Goal: Information Seeking & Learning: Understand process/instructions

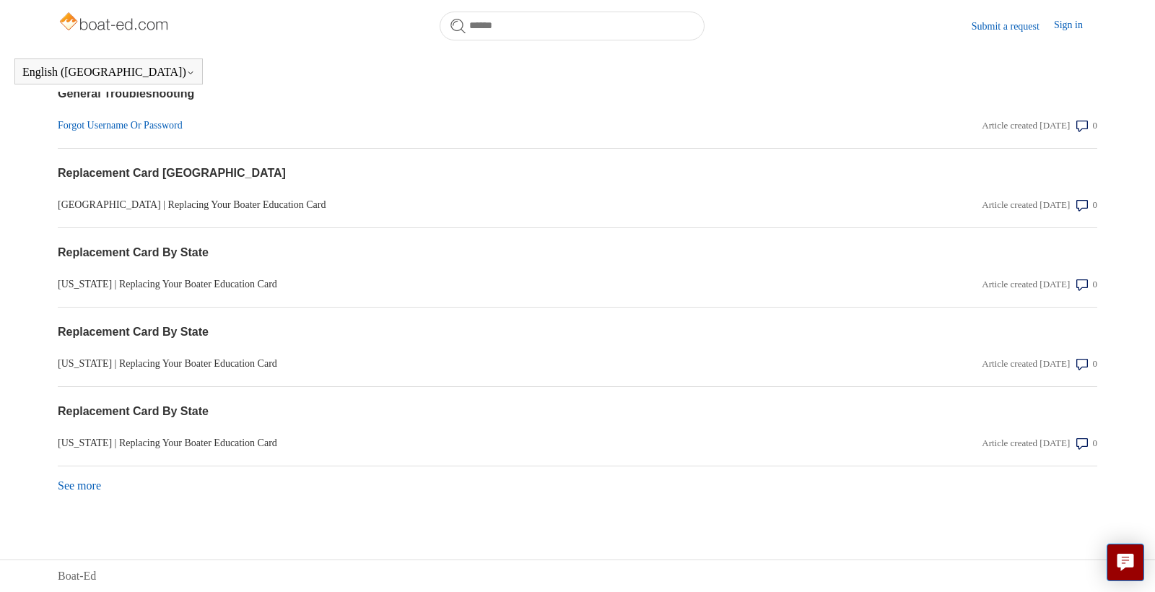
scroll to position [1191, 0]
click at [123, 126] on link "Forgot Username Or Password" at bounding box center [422, 125] width 728 height 15
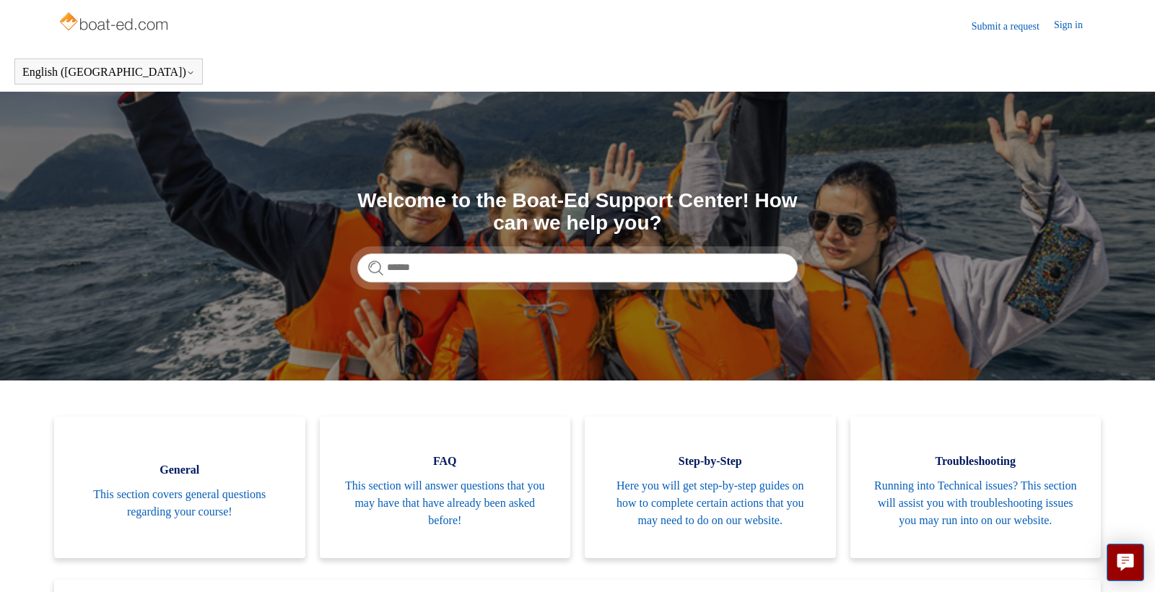
scroll to position [0, 1]
click at [441, 268] on input "Search" at bounding box center [577, 267] width 440 height 29
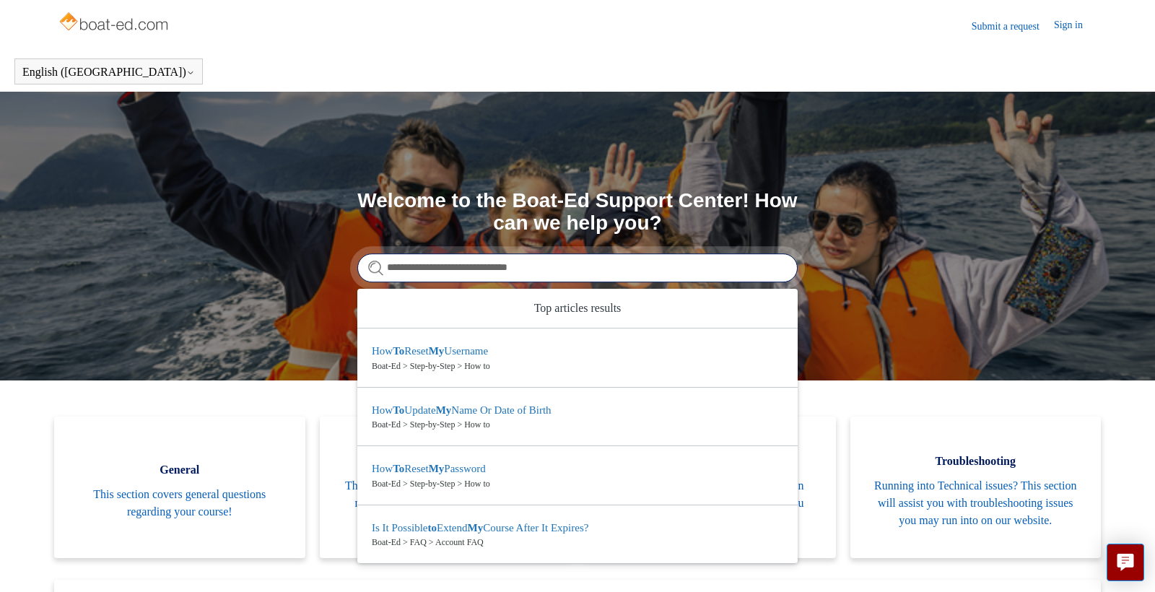
click at [542, 270] on input "**********" at bounding box center [577, 267] width 440 height 29
type input "**********"
click at [374, 262] on form "**********" at bounding box center [577, 267] width 440 height 29
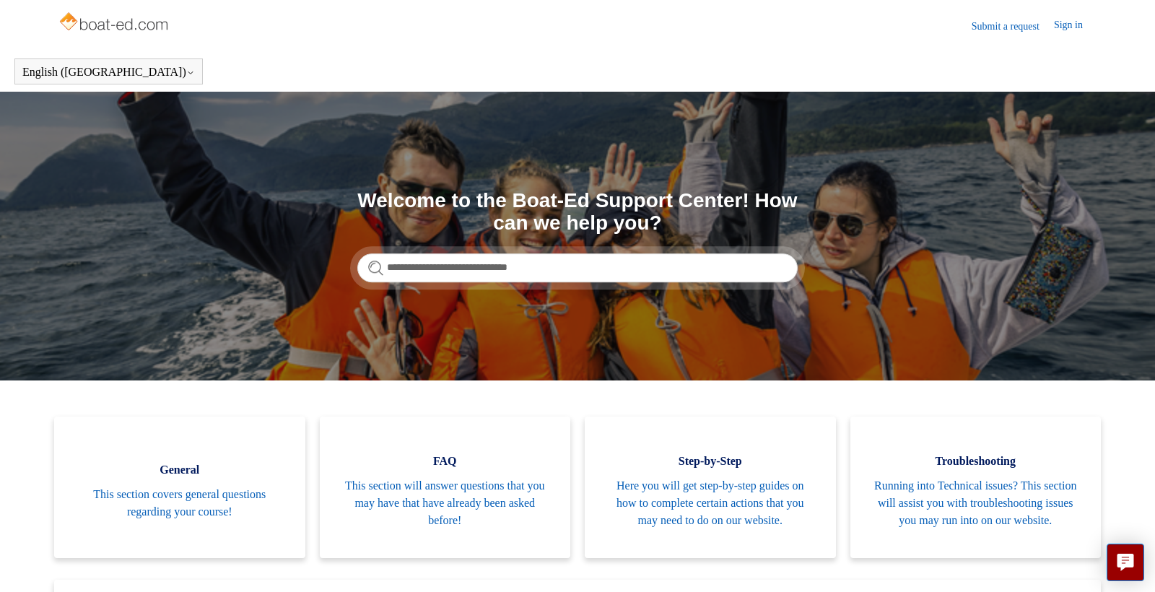
scroll to position [0, 1]
click at [375, 265] on form "**********" at bounding box center [577, 267] width 440 height 29
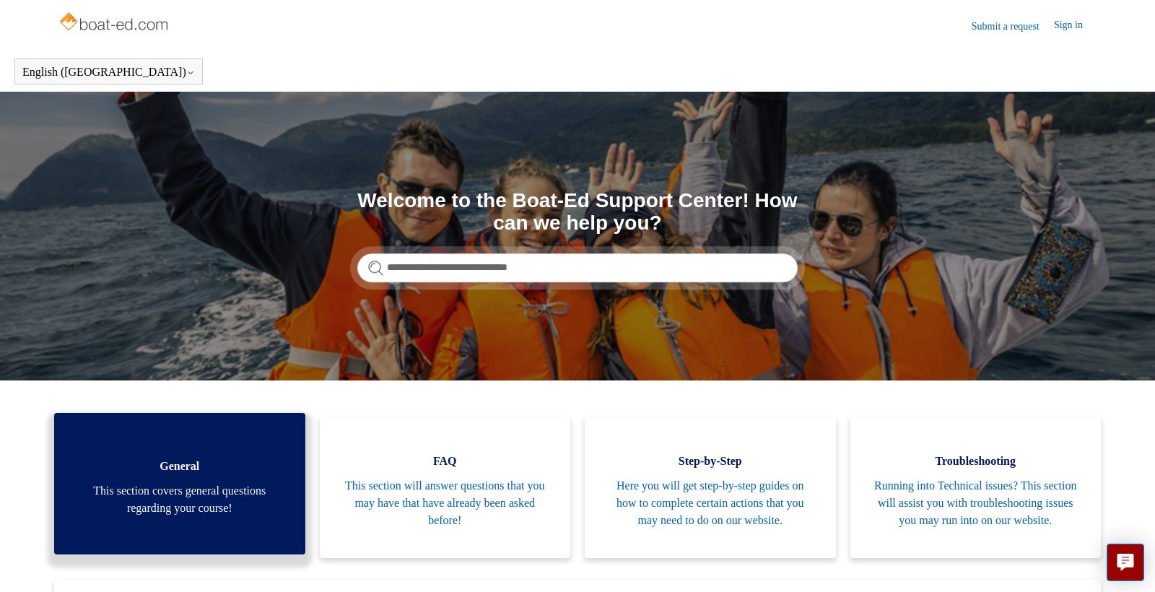
click at [214, 492] on span "This section covers general questions regarding your course!" at bounding box center [180, 499] width 208 height 35
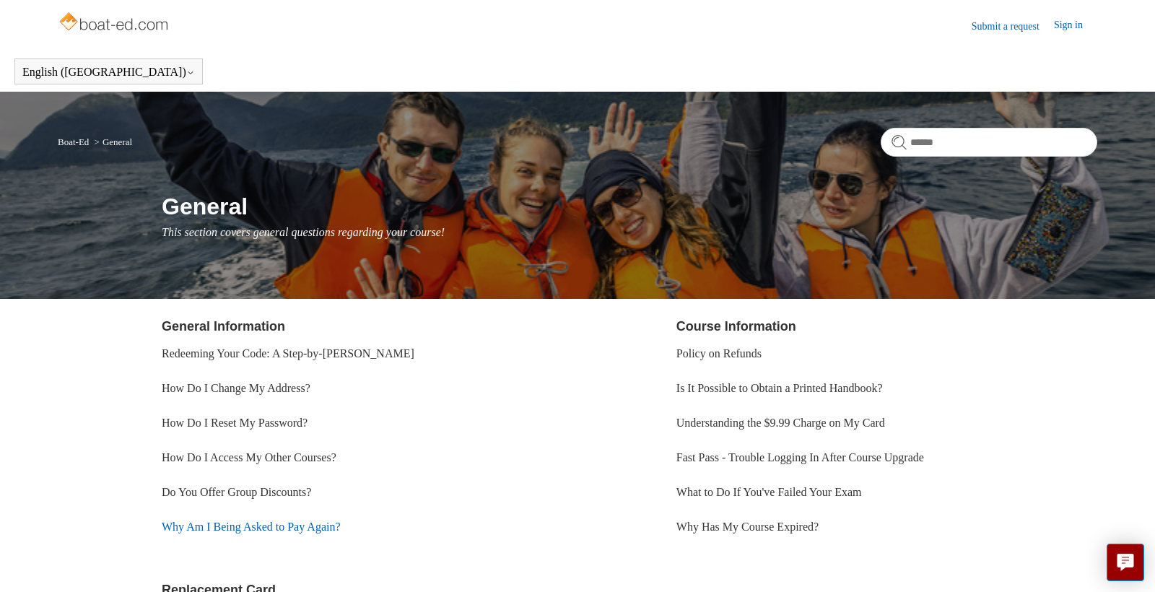
click at [238, 527] on link "Why Am I Being Asked to Pay Again?" at bounding box center [251, 527] width 179 height 12
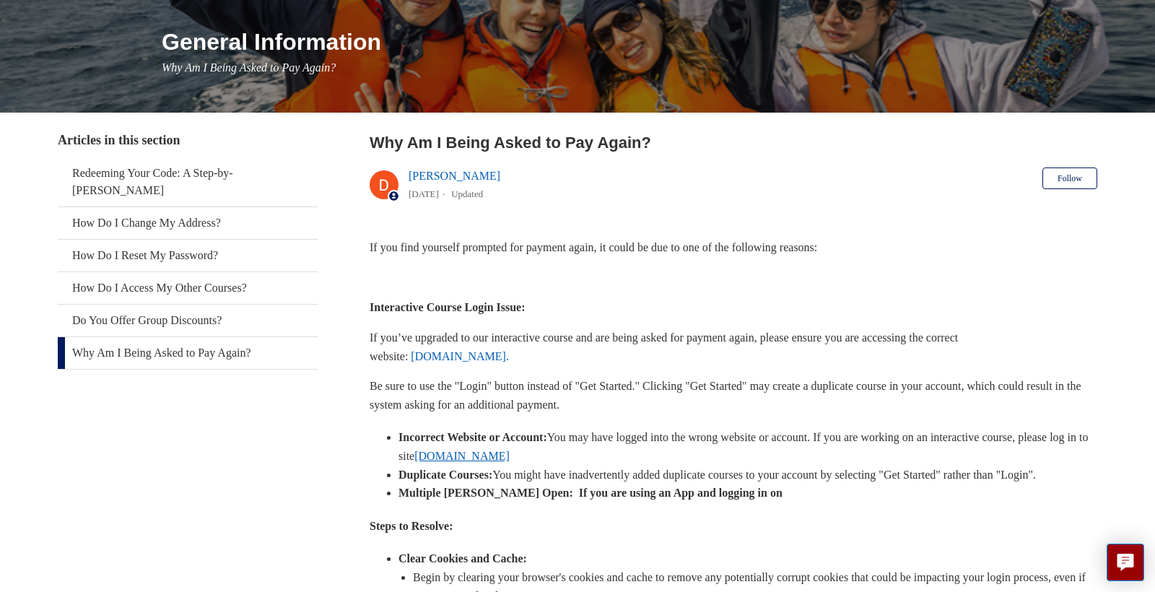
scroll to position [165, 0]
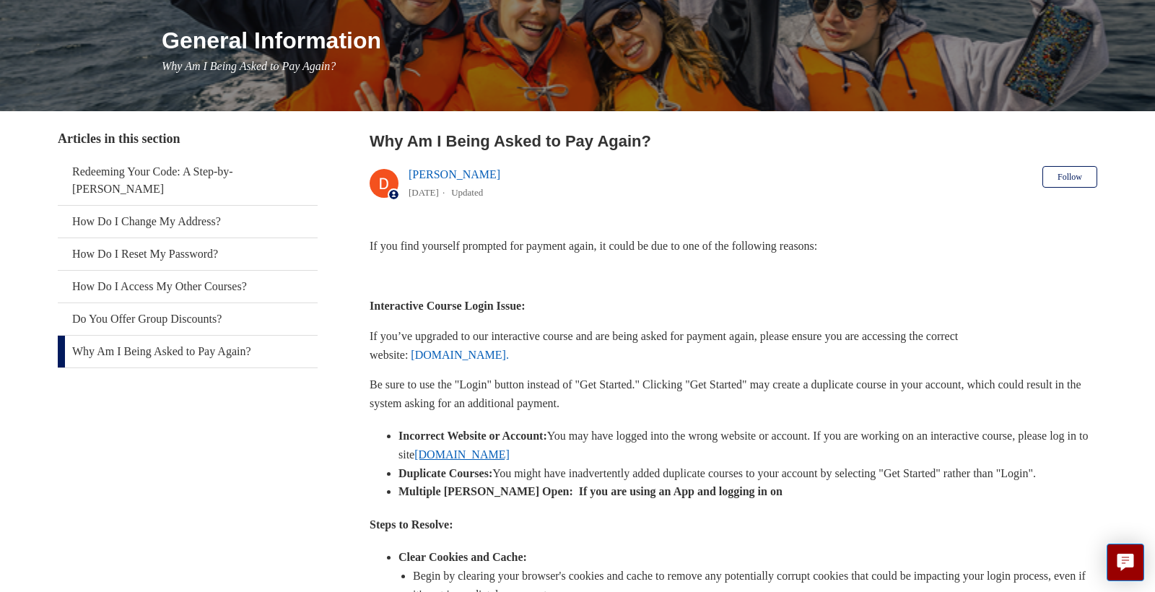
click at [510, 453] on link "www.ilearntoboat.com" at bounding box center [461, 454] width 95 height 12
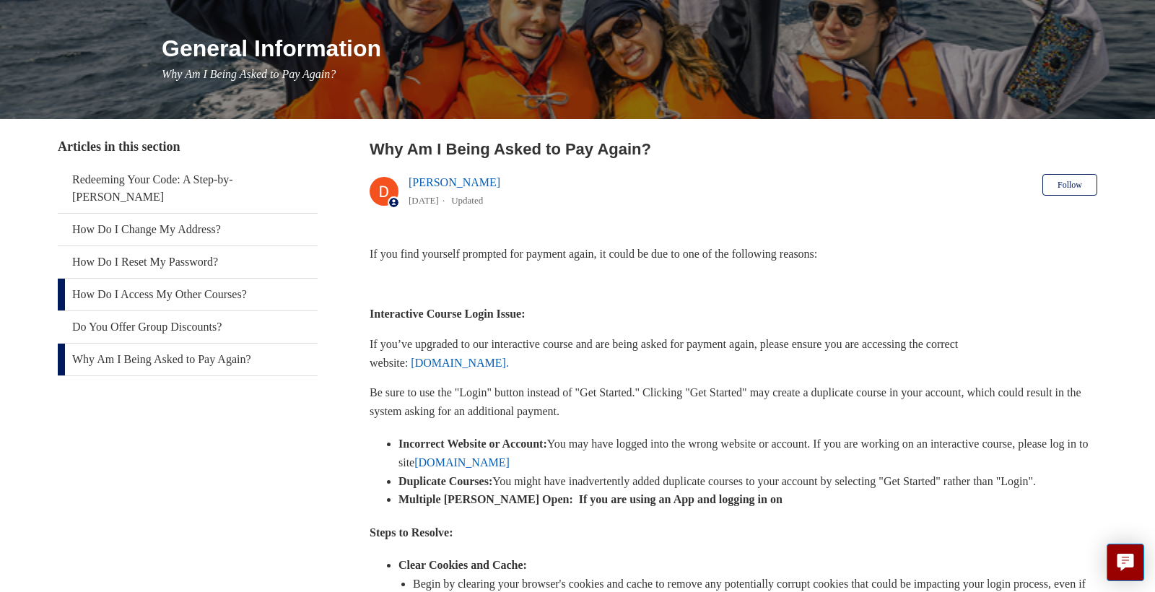
click at [164, 279] on link "How Do I Access My Other Courses?" at bounding box center [188, 295] width 260 height 32
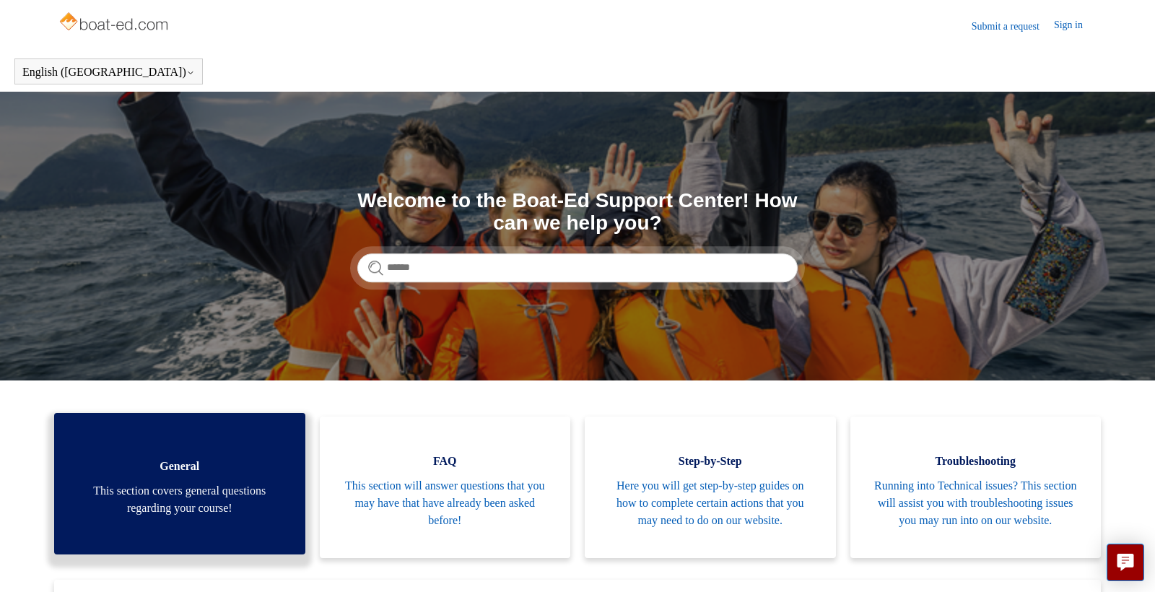
click at [180, 475] on span "General" at bounding box center [180, 466] width 208 height 17
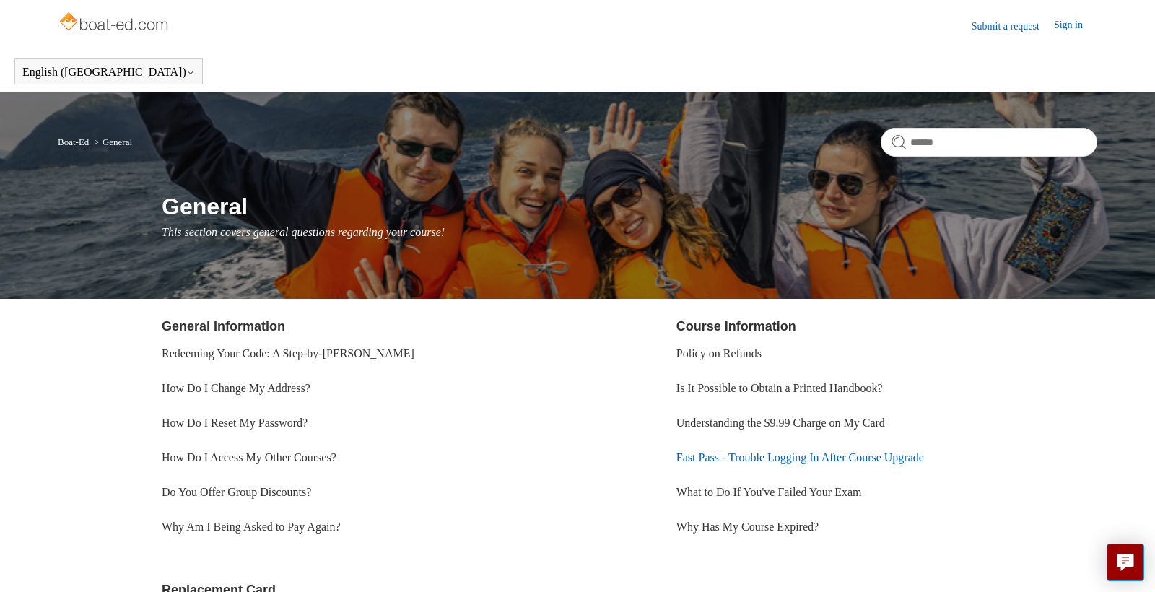
click at [778, 459] on link "Fast Pass - Trouble Logging In After Course Upgrade" at bounding box center [801, 457] width 248 height 12
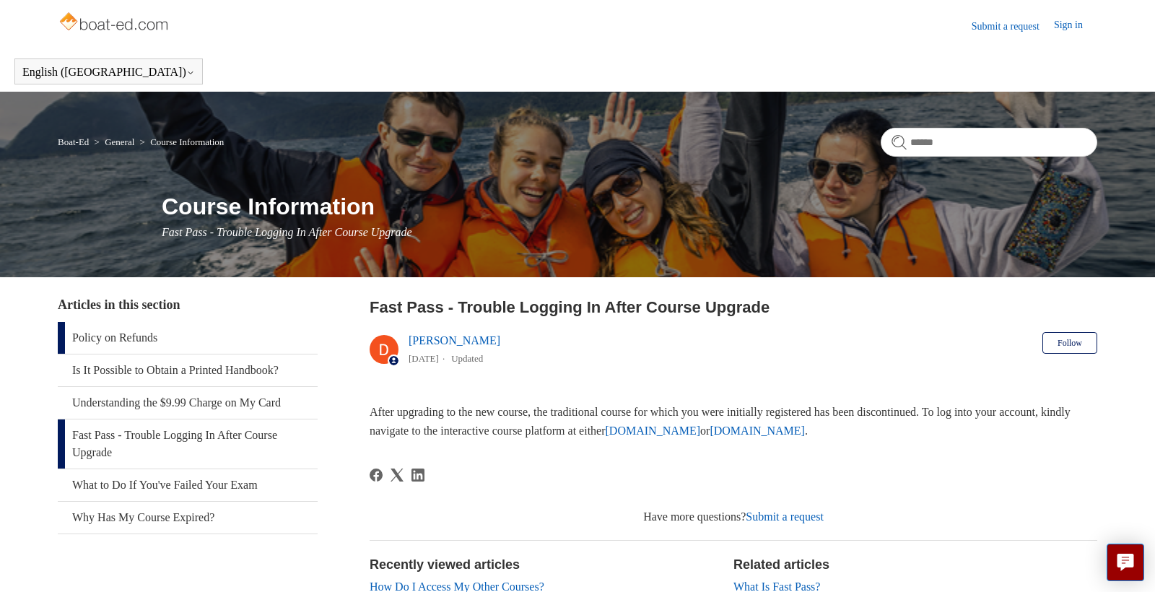
click at [131, 341] on link "Policy on Refunds" at bounding box center [188, 338] width 260 height 32
click at [149, 440] on link "Fast Pass - Trouble Logging In After Course Upgrade" at bounding box center [188, 443] width 260 height 49
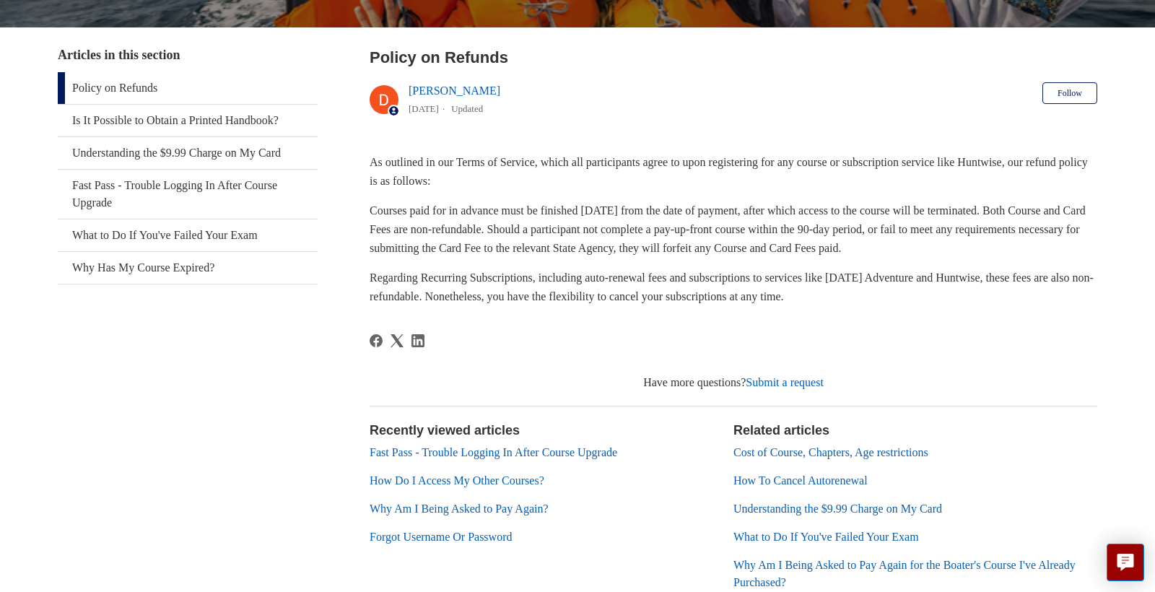
scroll to position [246, 0]
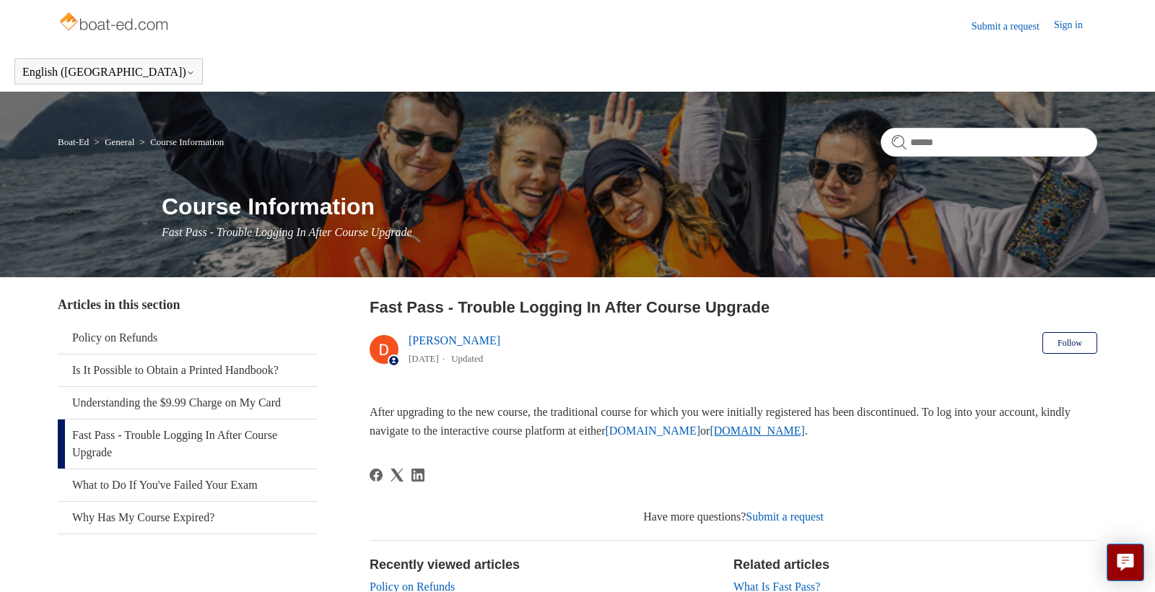
click at [805, 434] on link "[DOMAIN_NAME]" at bounding box center [757, 431] width 95 height 12
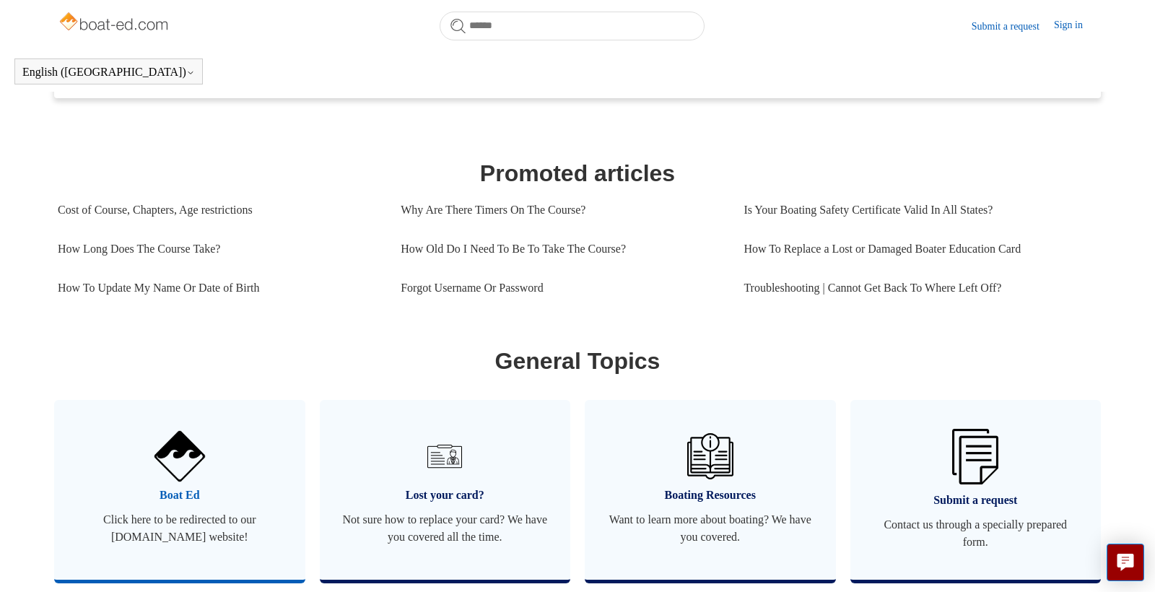
scroll to position [549, 0]
click at [170, 479] on img at bounding box center [180, 455] width 51 height 51
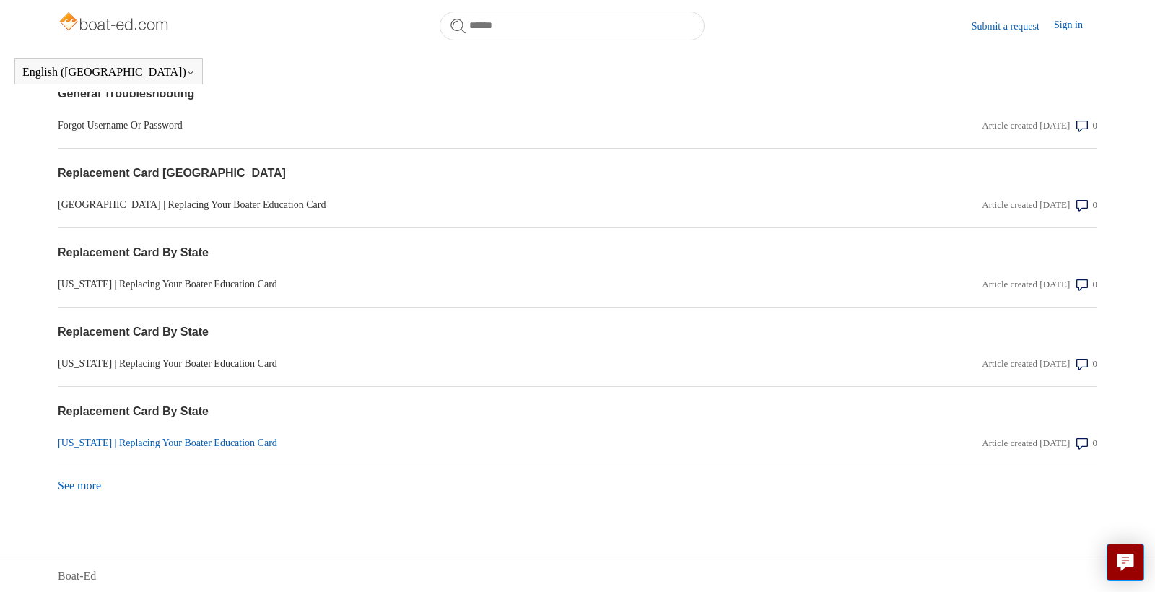
scroll to position [1190, 0]
click at [75, 480] on link "See more items from recent activity" at bounding box center [79, 485] width 43 height 12
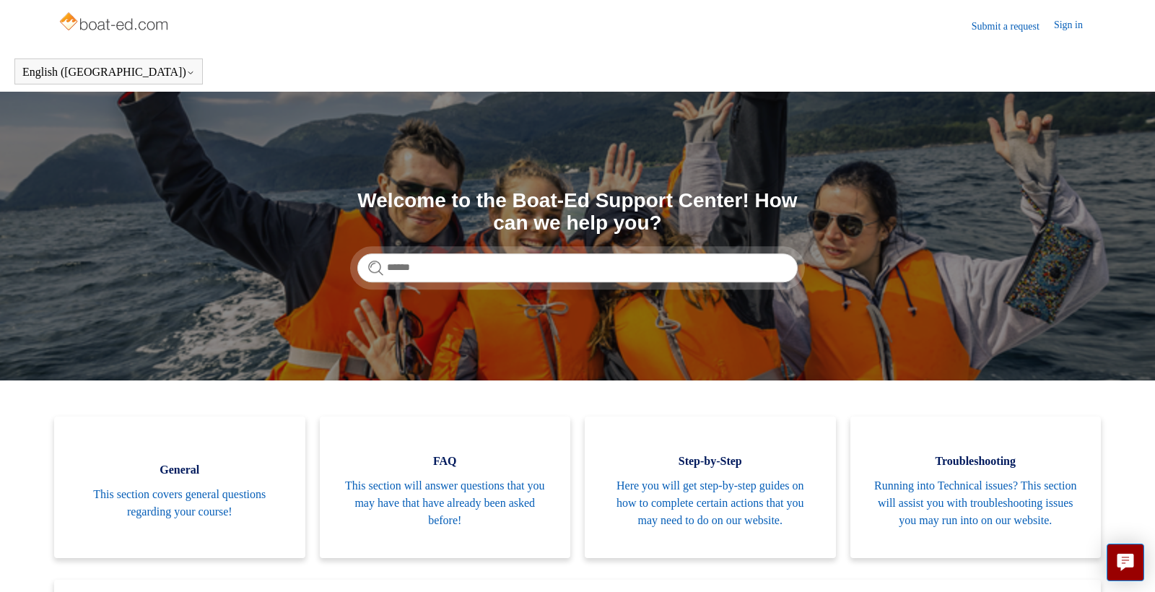
scroll to position [0, 0]
click at [45, 105] on link "Español" at bounding box center [76, 104] width 121 height 25
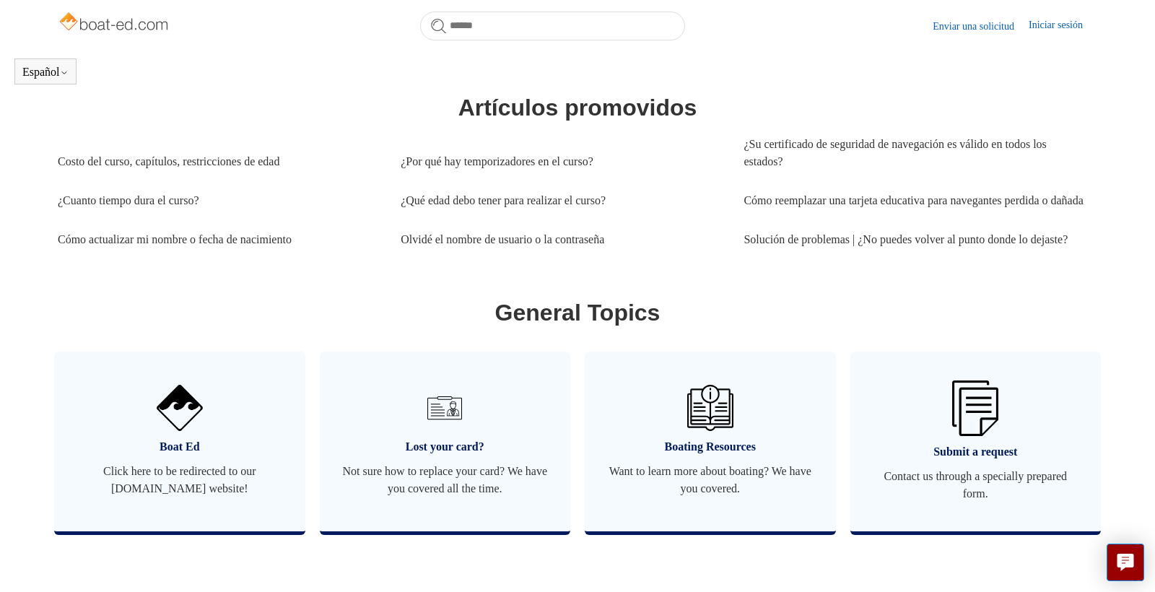
scroll to position [612, 0]
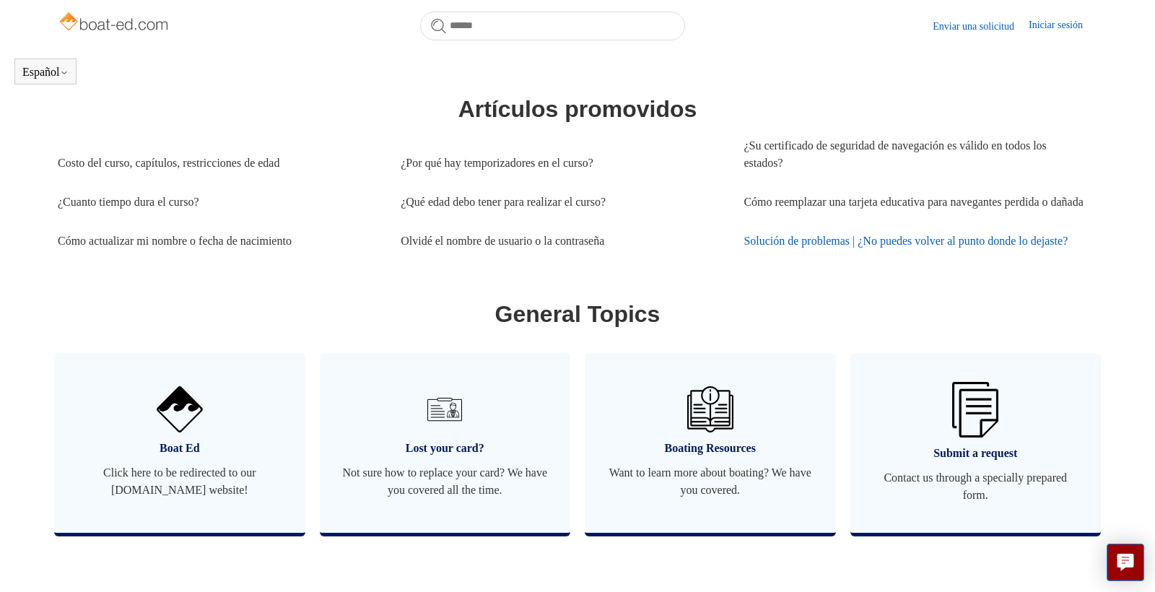
click at [915, 261] on link "Solución de problemas | ¿No puedes volver al punto donde lo dejaste?" at bounding box center [915, 241] width 343 height 39
click at [876, 261] on link "Solución de problemas | ¿No puedes volver al punto donde lo dejaste?" at bounding box center [915, 241] width 343 height 39
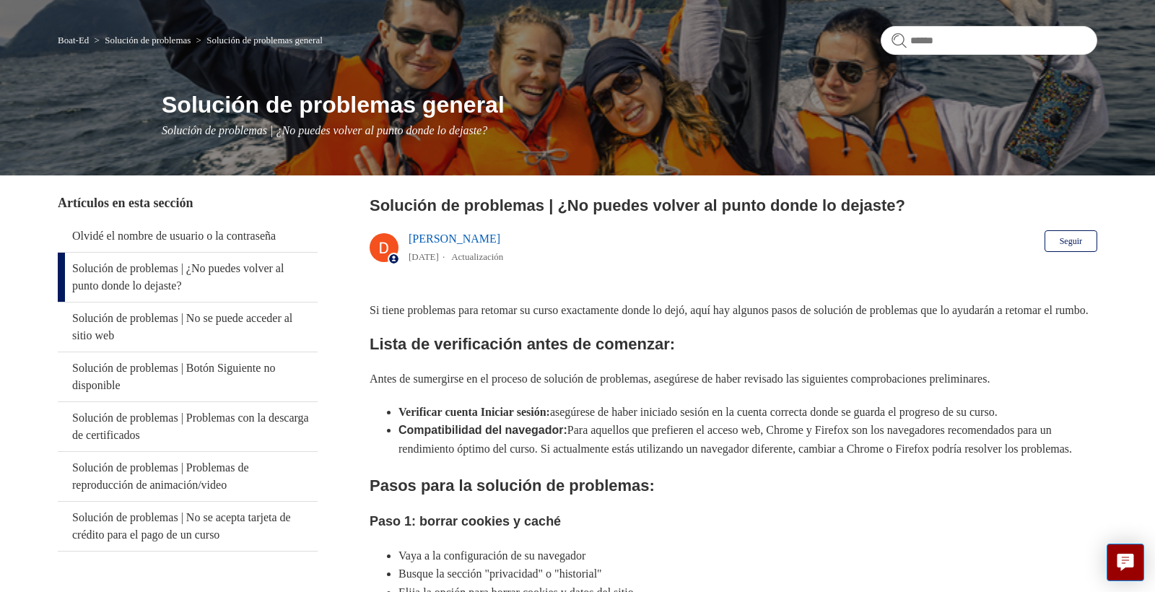
scroll to position [94, 0]
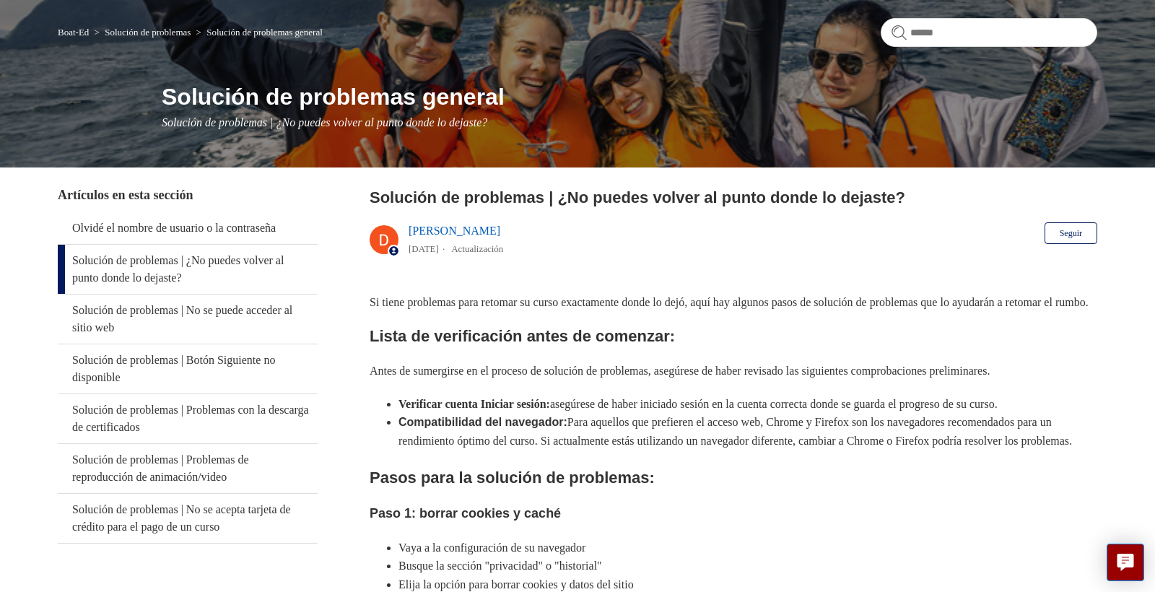
scroll to position [112, 0]
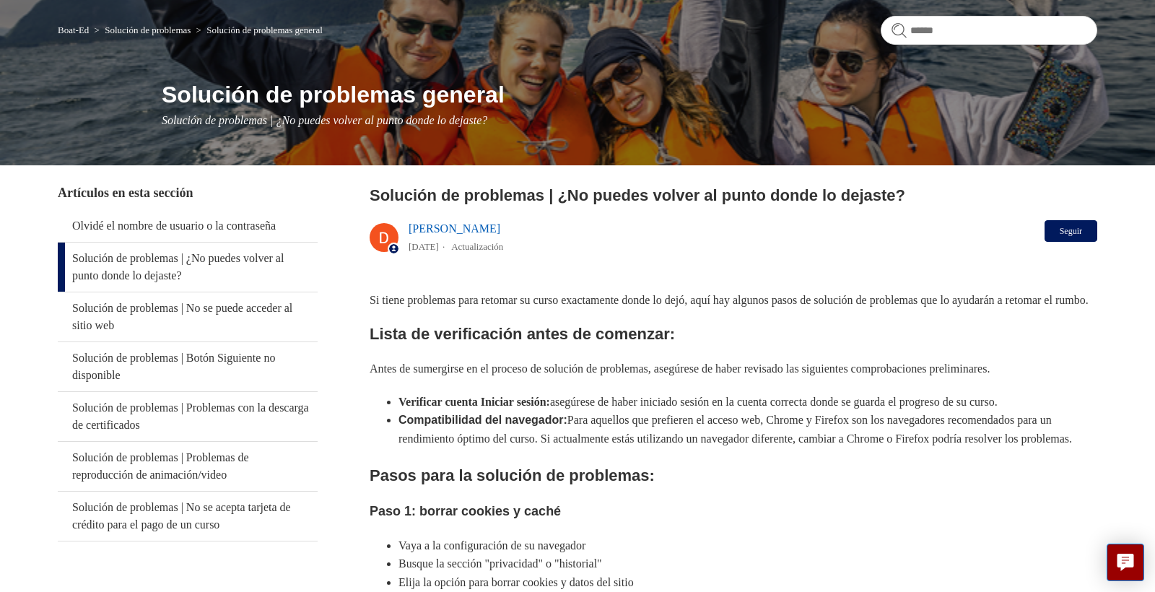
click at [1082, 225] on button "Seguir" at bounding box center [1071, 231] width 53 height 22
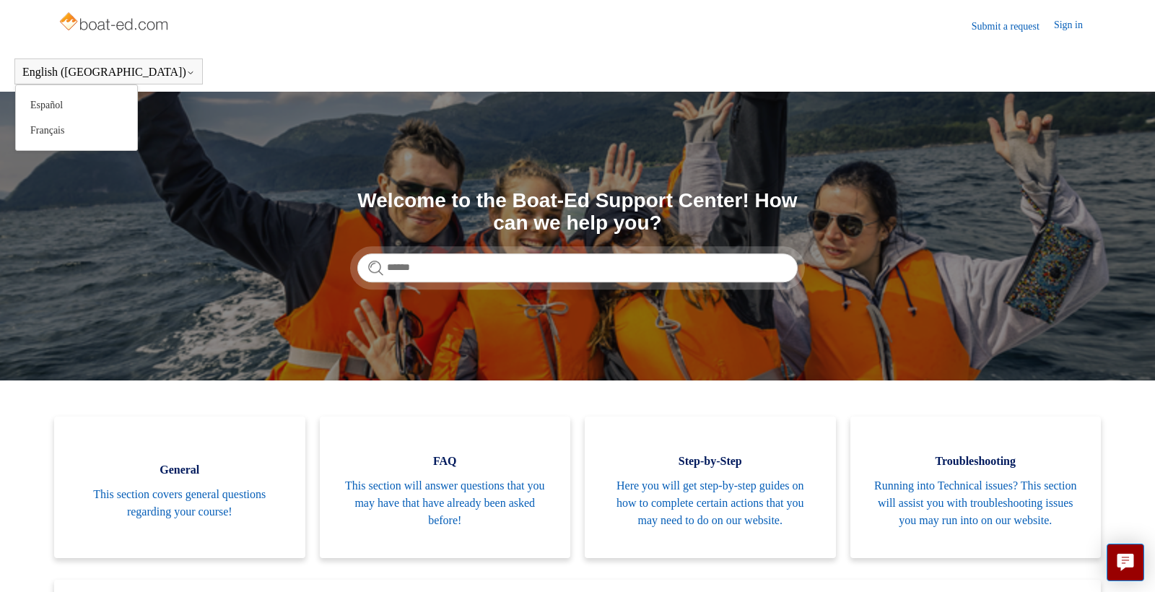
click at [62, 75] on button "English ([GEOGRAPHIC_DATA])" at bounding box center [108, 72] width 173 height 13
click at [51, 101] on link "Español" at bounding box center [76, 104] width 121 height 25
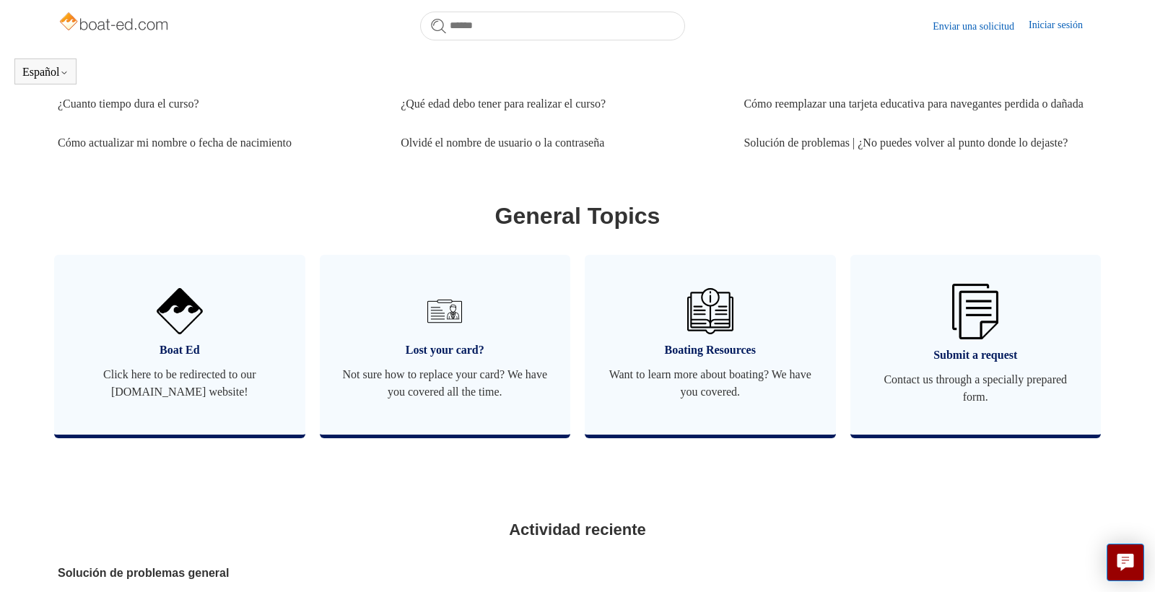
scroll to position [710, 0]
click at [1037, 23] on link "Iniciar sesión" at bounding box center [1063, 25] width 69 height 17
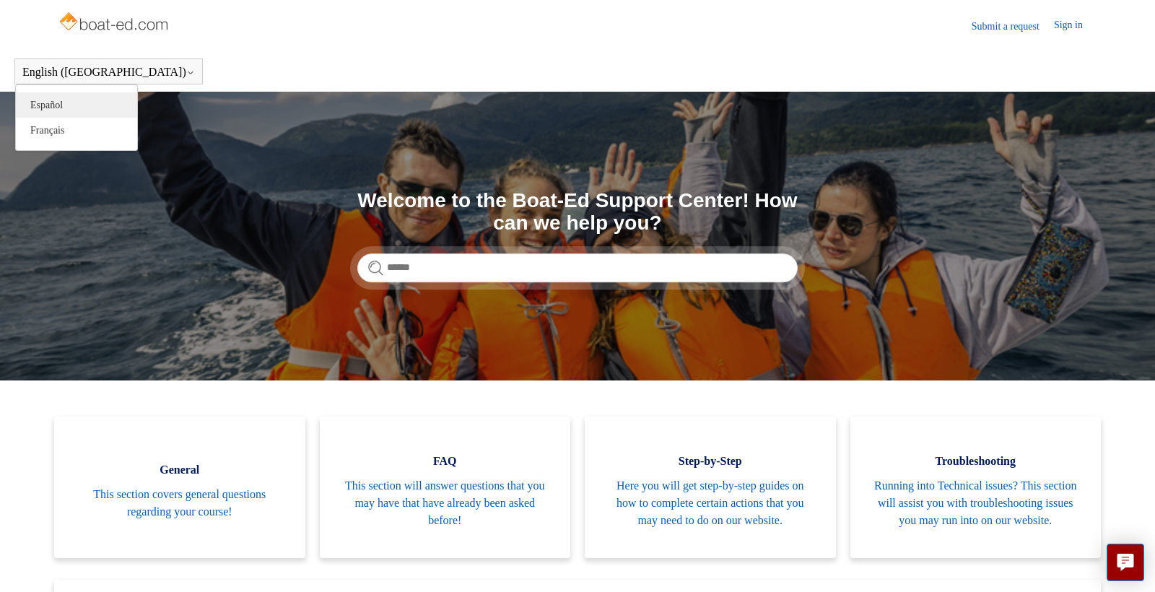
click at [55, 103] on link "Español" at bounding box center [76, 104] width 121 height 25
click at [45, 103] on link "Español" at bounding box center [76, 104] width 121 height 25
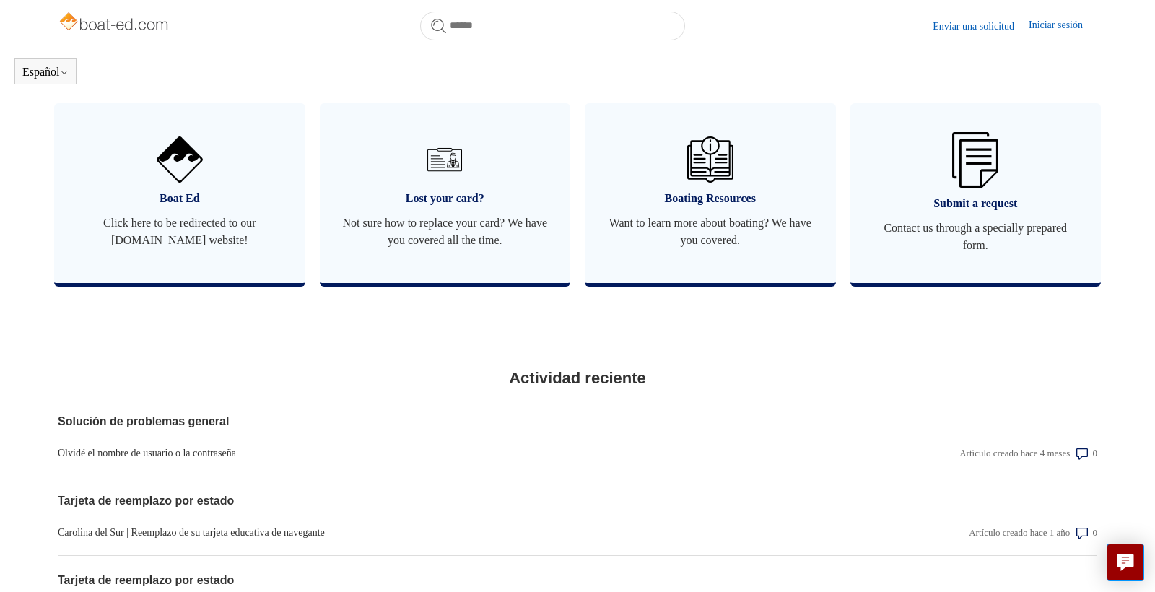
scroll to position [863, 0]
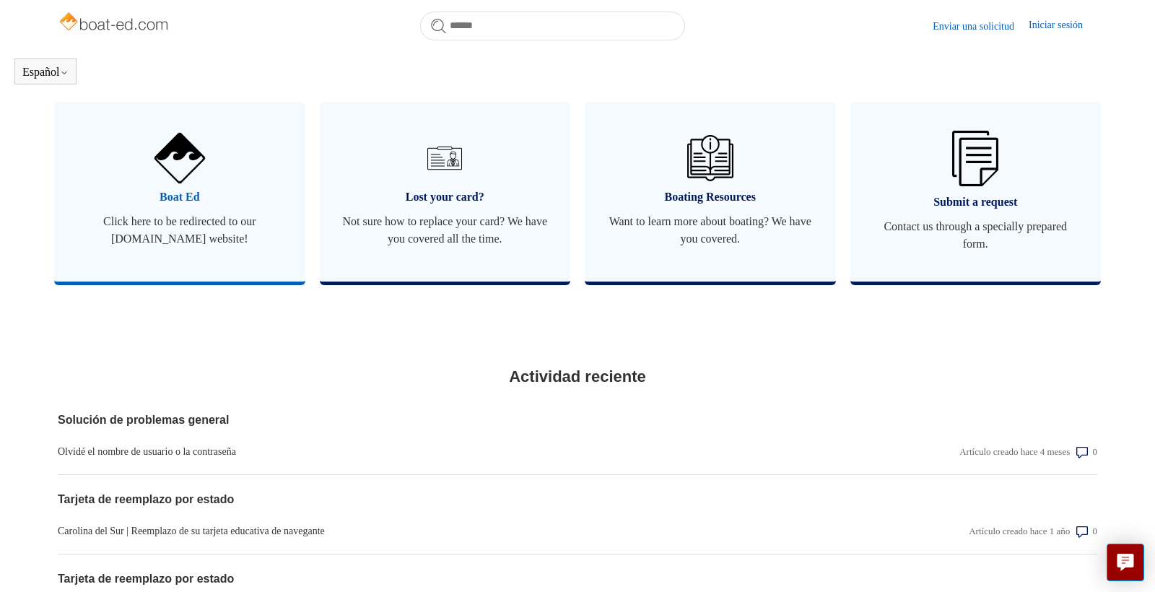
click at [188, 248] on span "Click here to be redirected to our boat-ed.com website!" at bounding box center [180, 230] width 208 height 35
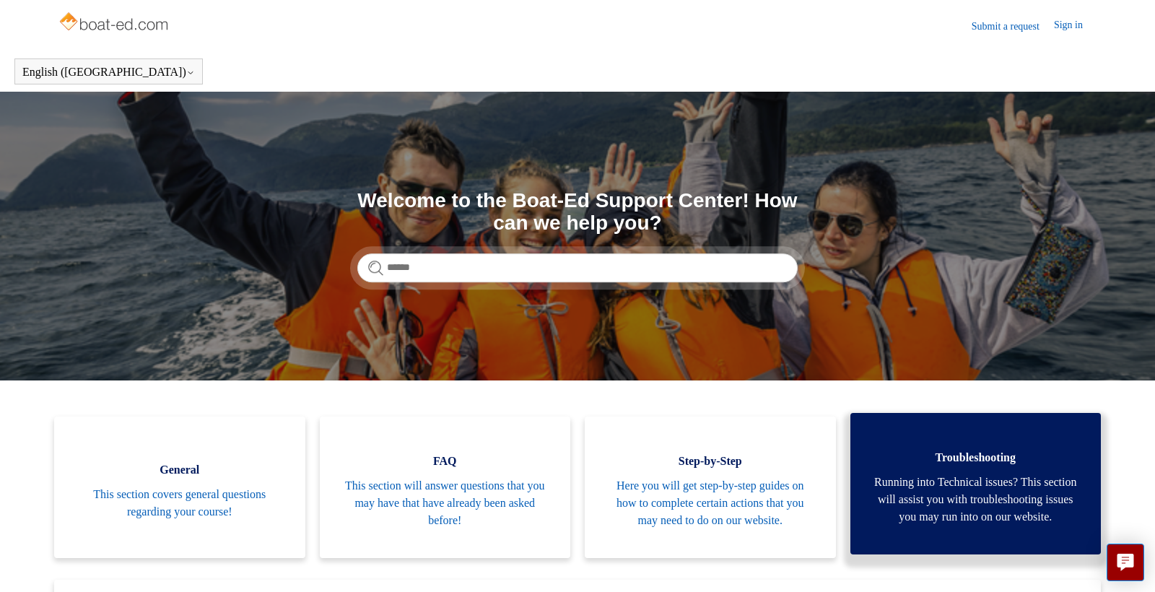
click at [967, 513] on span "Running into Technical issues? This section will assist you with troubleshootin…" at bounding box center [976, 500] width 208 height 52
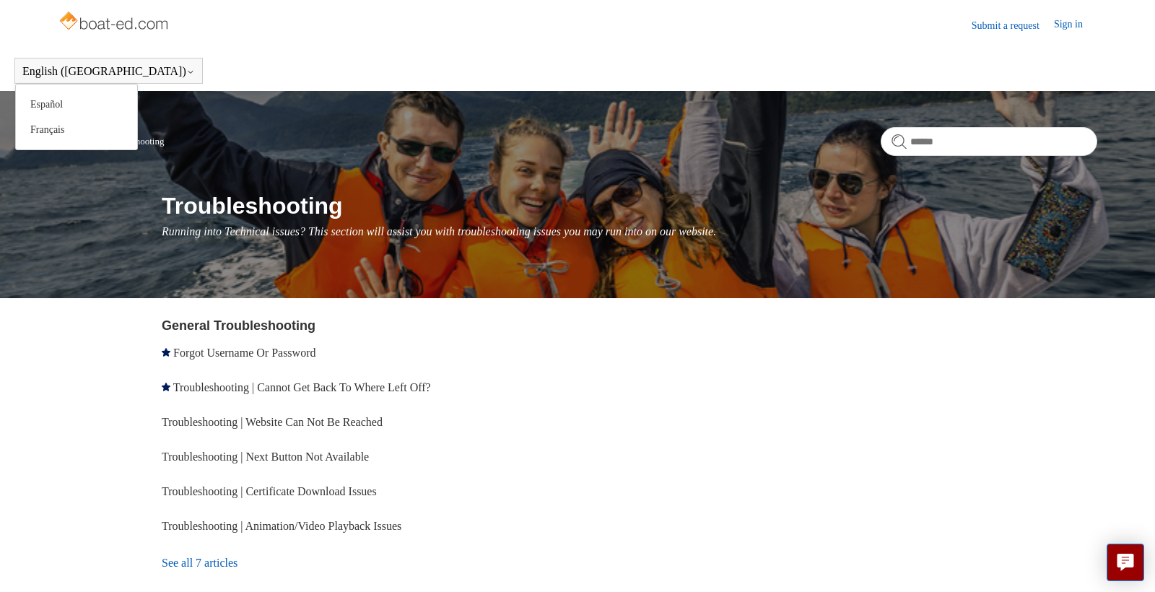
click at [70, 73] on button "English ([GEOGRAPHIC_DATA])" at bounding box center [108, 71] width 173 height 13
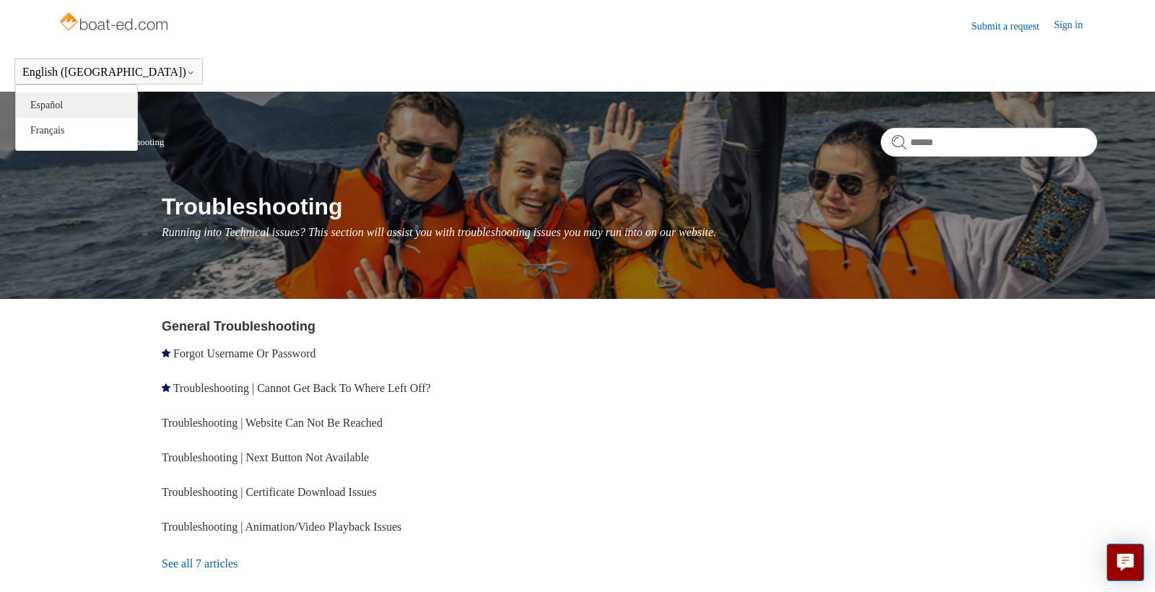
click at [60, 105] on link "Español" at bounding box center [76, 104] width 121 height 25
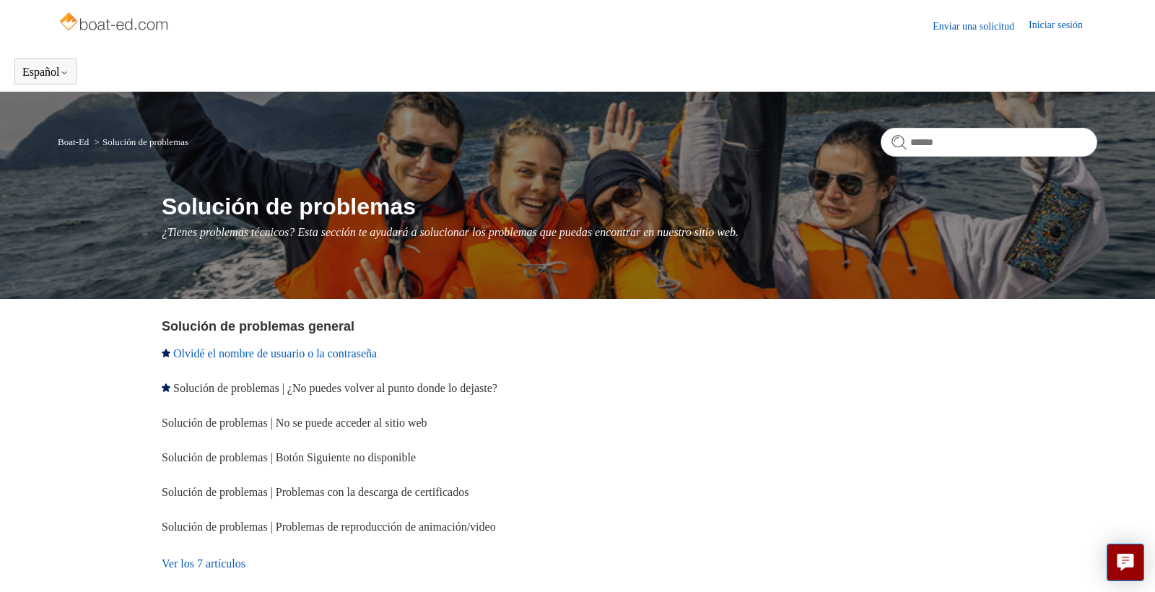
scroll to position [6, 1]
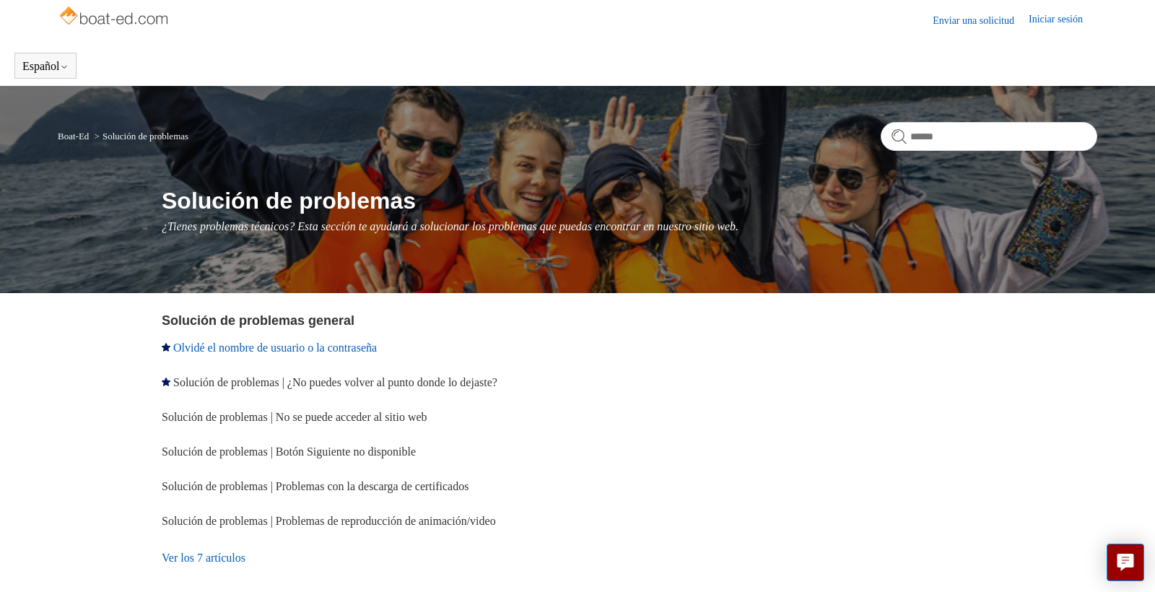
click at [245, 354] on link "Olvidé el nombre de usuario o la contraseña" at bounding box center [275, 347] width 204 height 12
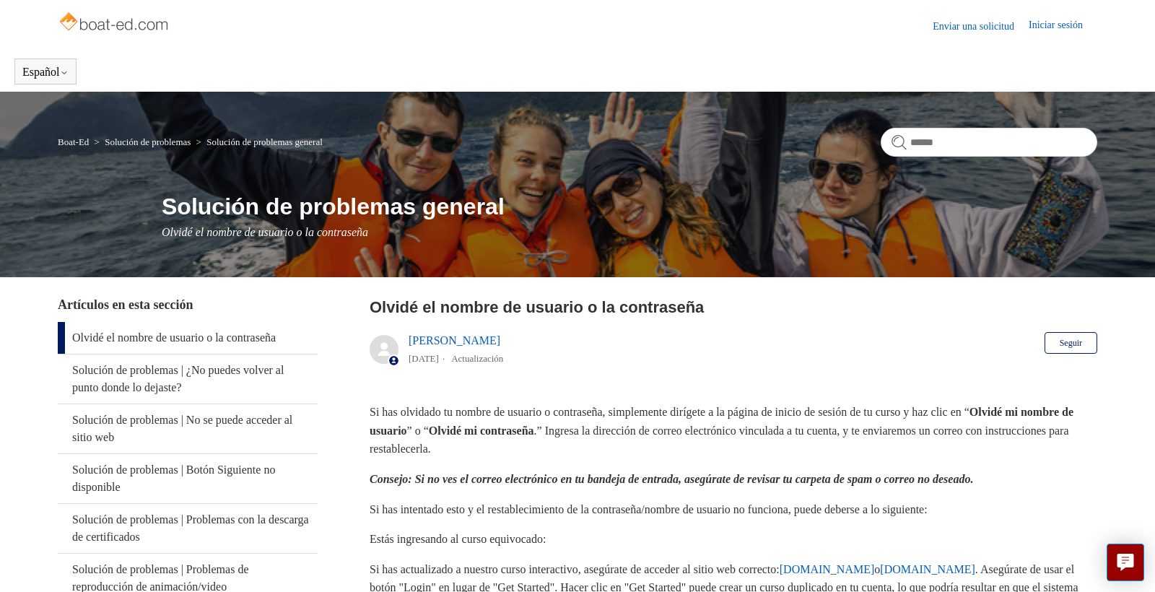
click at [221, 338] on link "Olvidé el nombre de usuario o la contraseña" at bounding box center [188, 338] width 260 height 32
click at [132, 339] on link "Olvidé el nombre de usuario o la contraseña" at bounding box center [188, 338] width 260 height 32
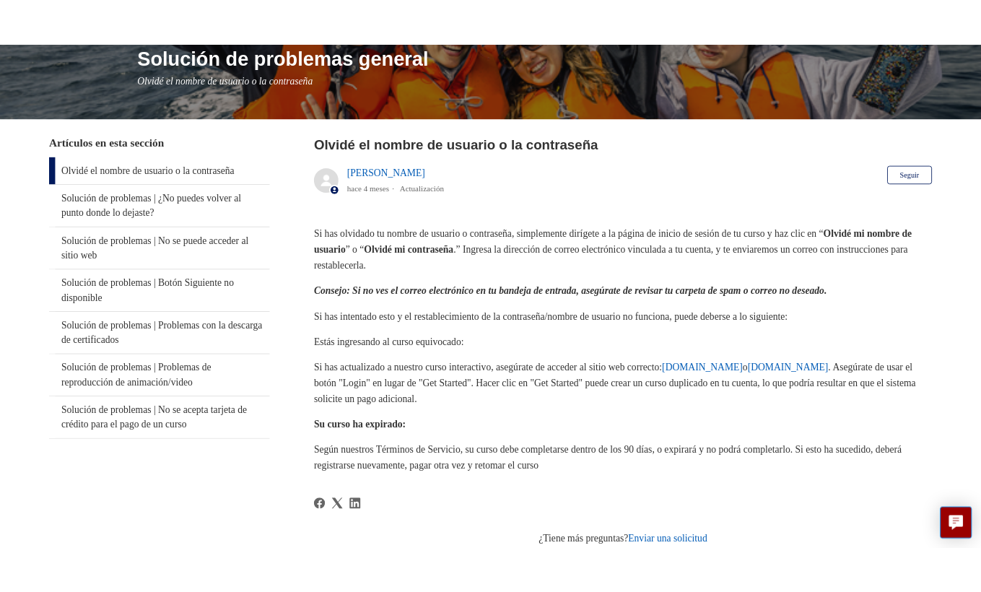
scroll to position [155, 0]
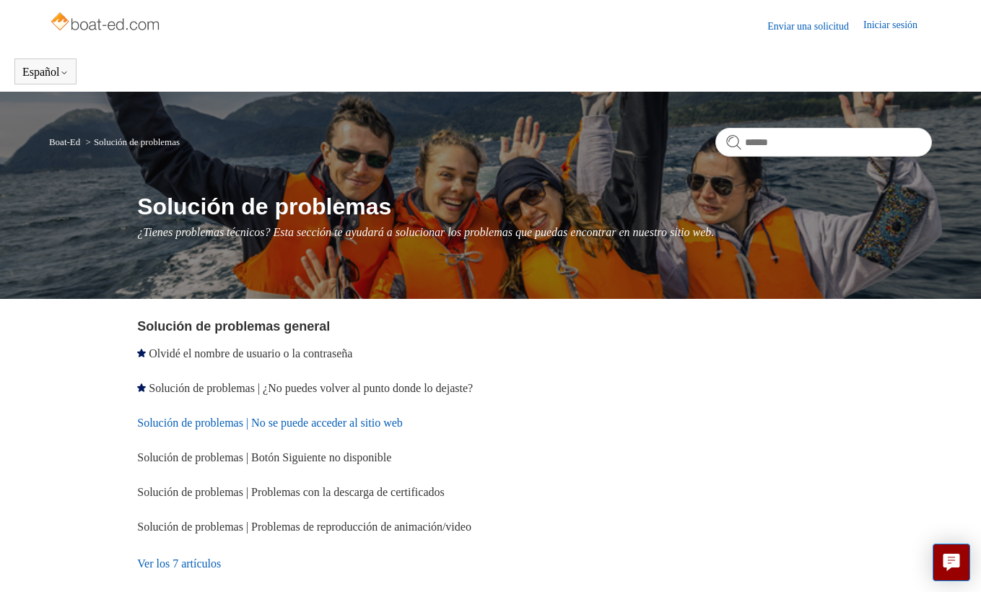
click at [218, 429] on link "Solución de problemas | No se puede acceder al sitio web" at bounding box center [270, 423] width 266 height 12
